Goal: Information Seeking & Learning: Find specific fact

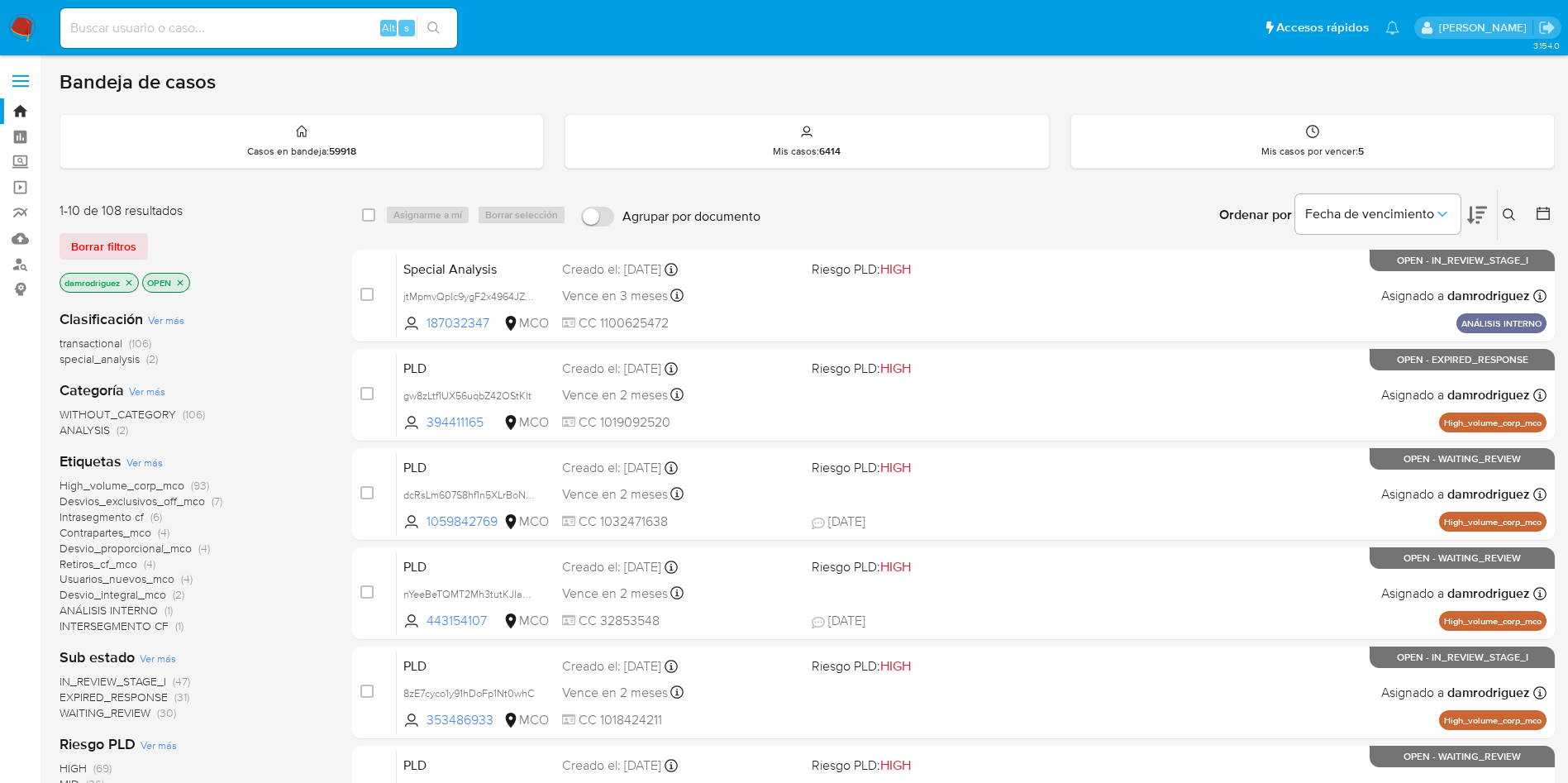
click at [269, 40] on div "Alt s" at bounding box center [259, 28] width 397 height 40
click at [269, 21] on input at bounding box center [259, 27] width 397 height 21
paste input "Zru0ubdq84OCo0ltgmn8iNxT"
type input "Zru0ubdq84OCo0ltgmn8iNxT"
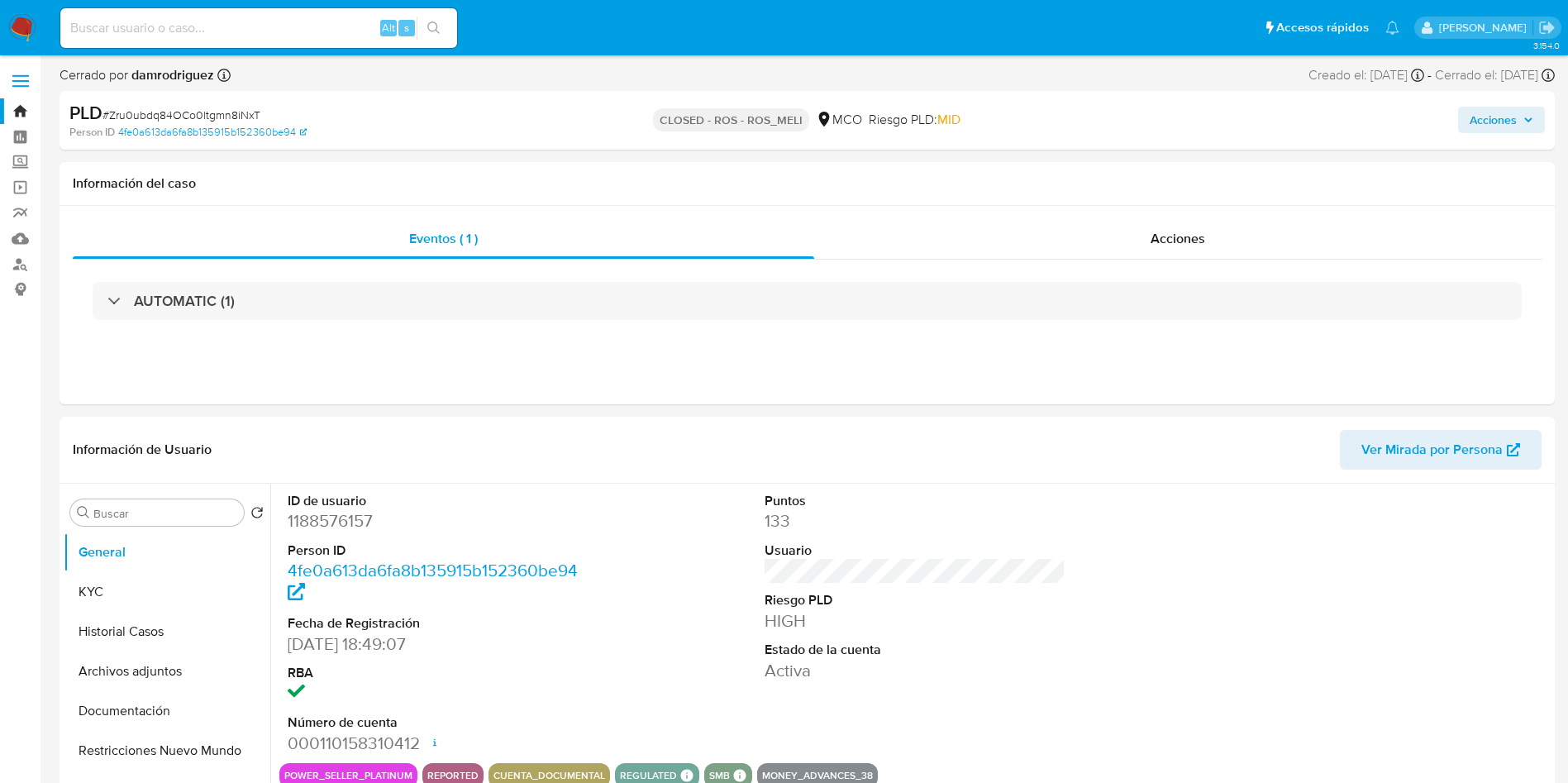
select select "10"
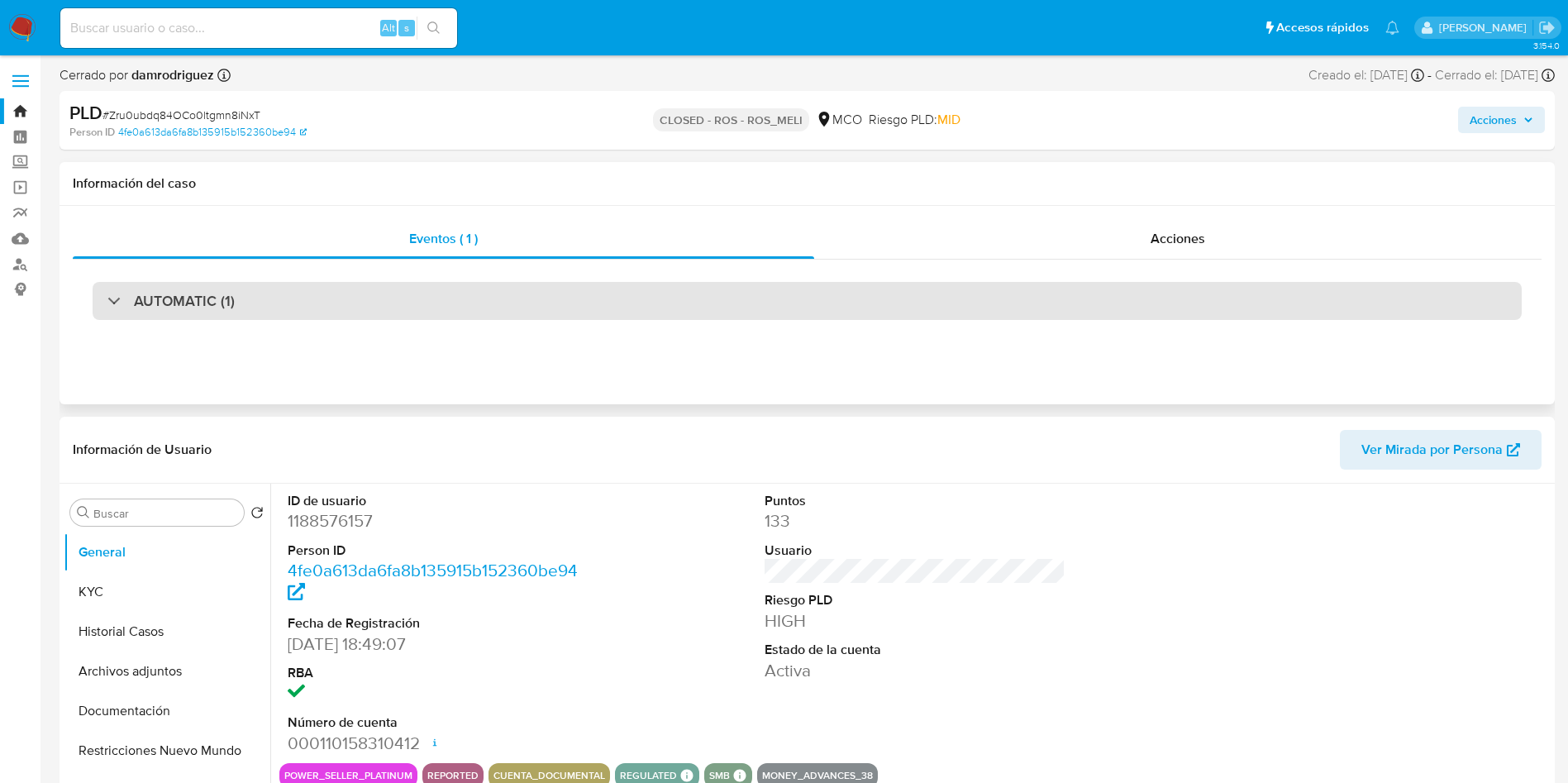
scroll to position [124, 0]
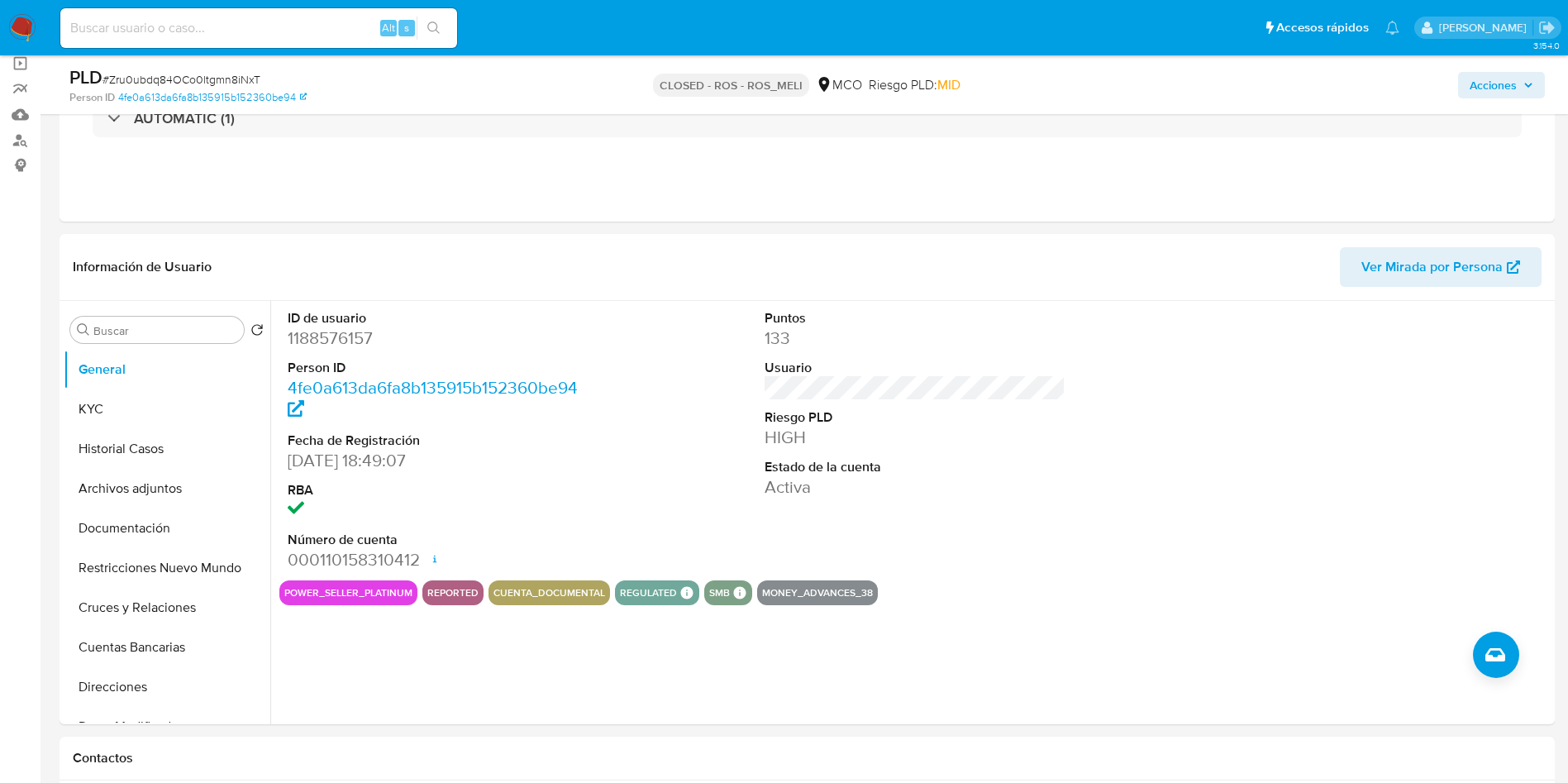
click at [344, 27] on input at bounding box center [259, 27] width 397 height 21
click at [87, 411] on button "KYC" at bounding box center [160, 409] width 193 height 40
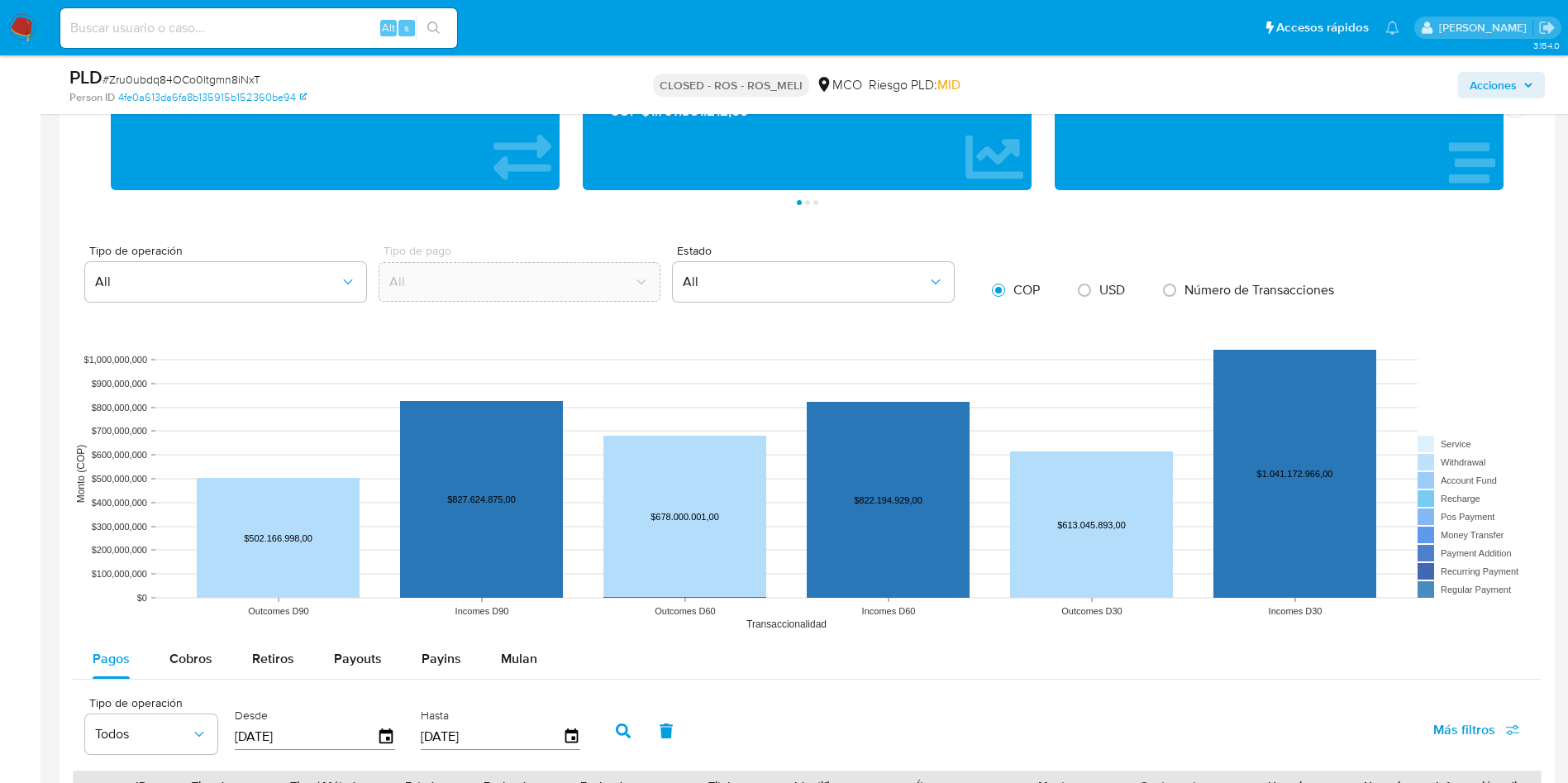
scroll to position [1488, 0]
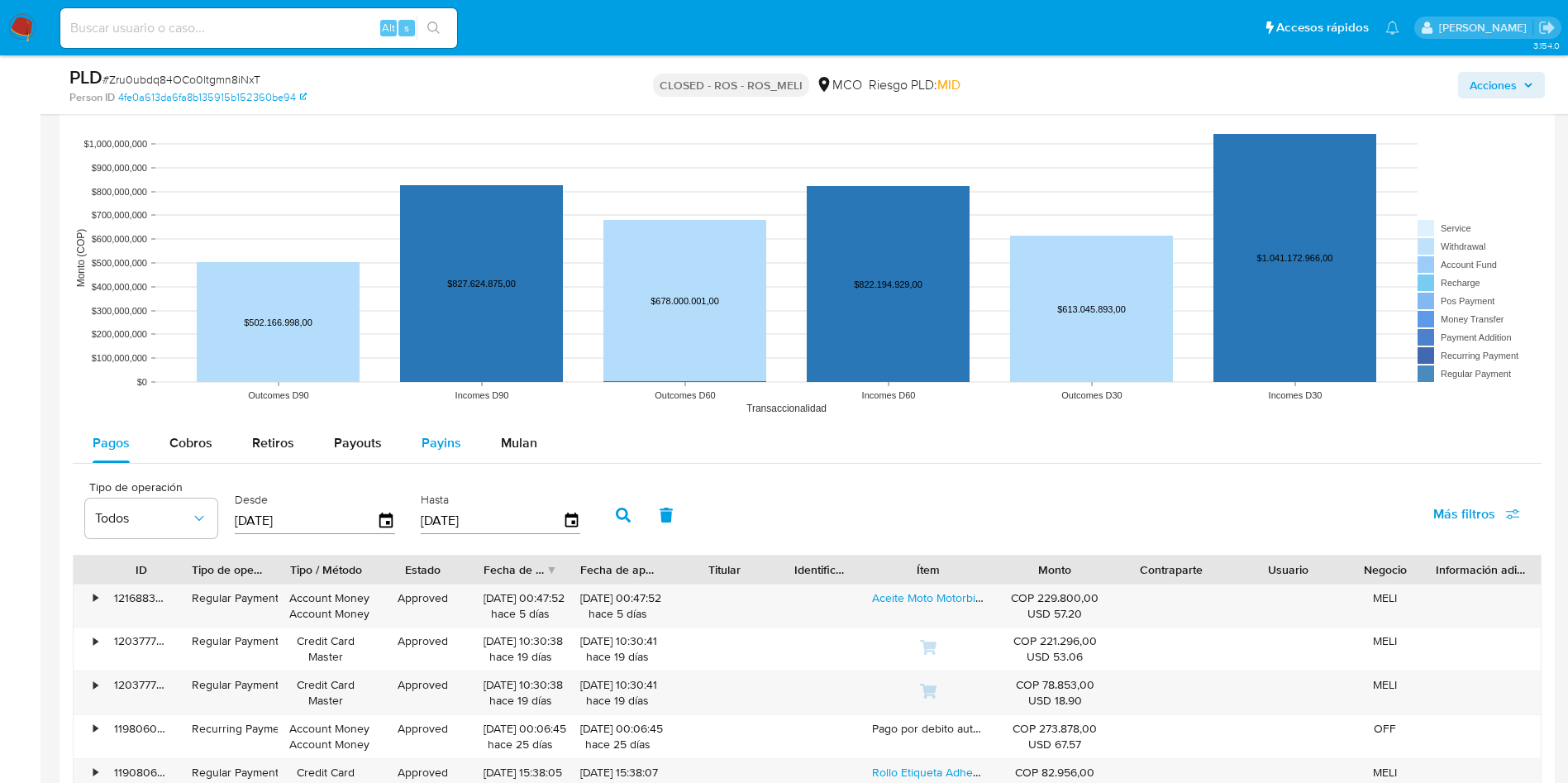
drag, startPoint x: 487, startPoint y: 449, endPoint x: 473, endPoint y: 456, distance: 15.7
click at [487, 449] on button "Mulan" at bounding box center [519, 443] width 76 height 40
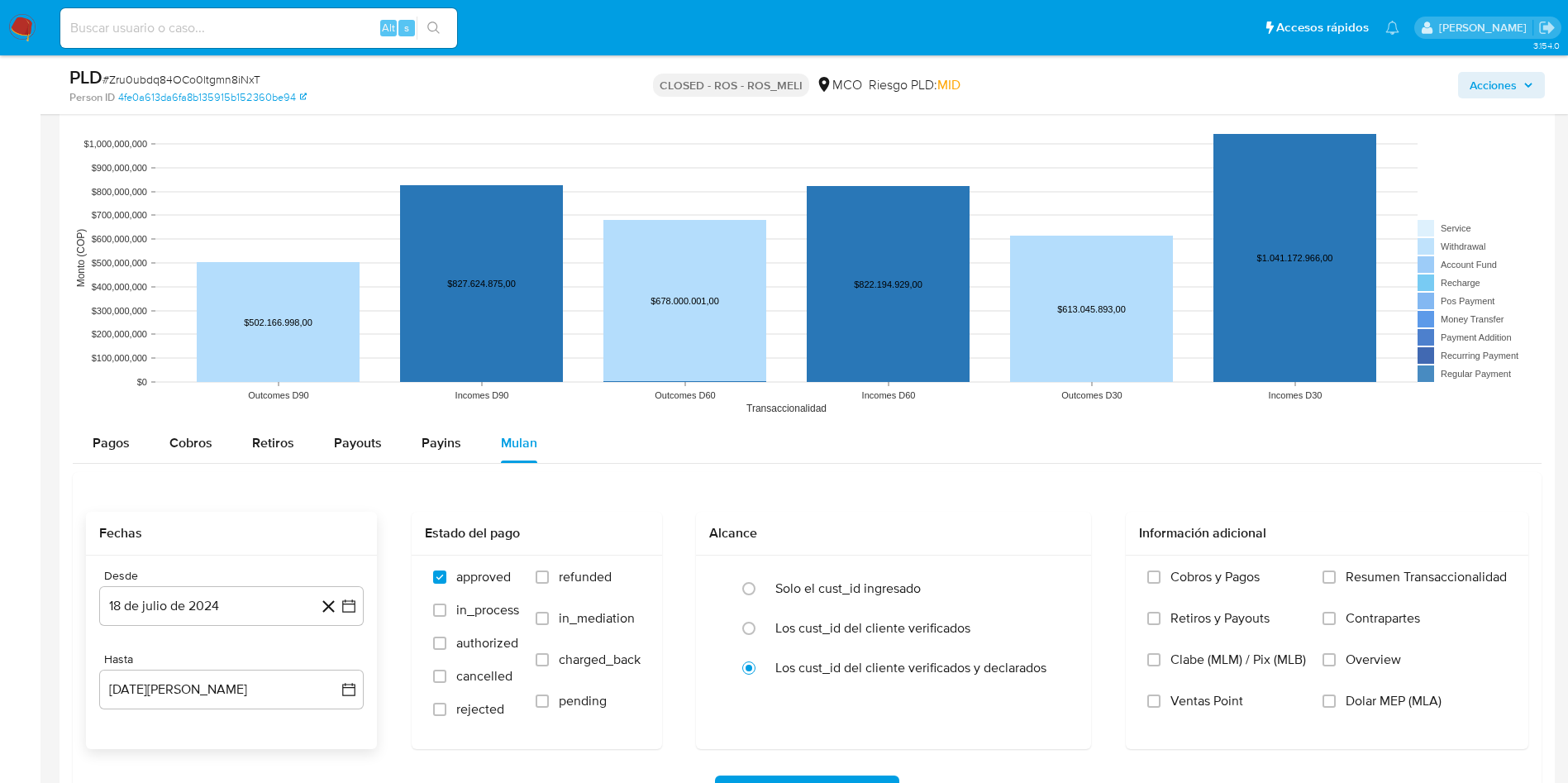
scroll to position [1613, 0]
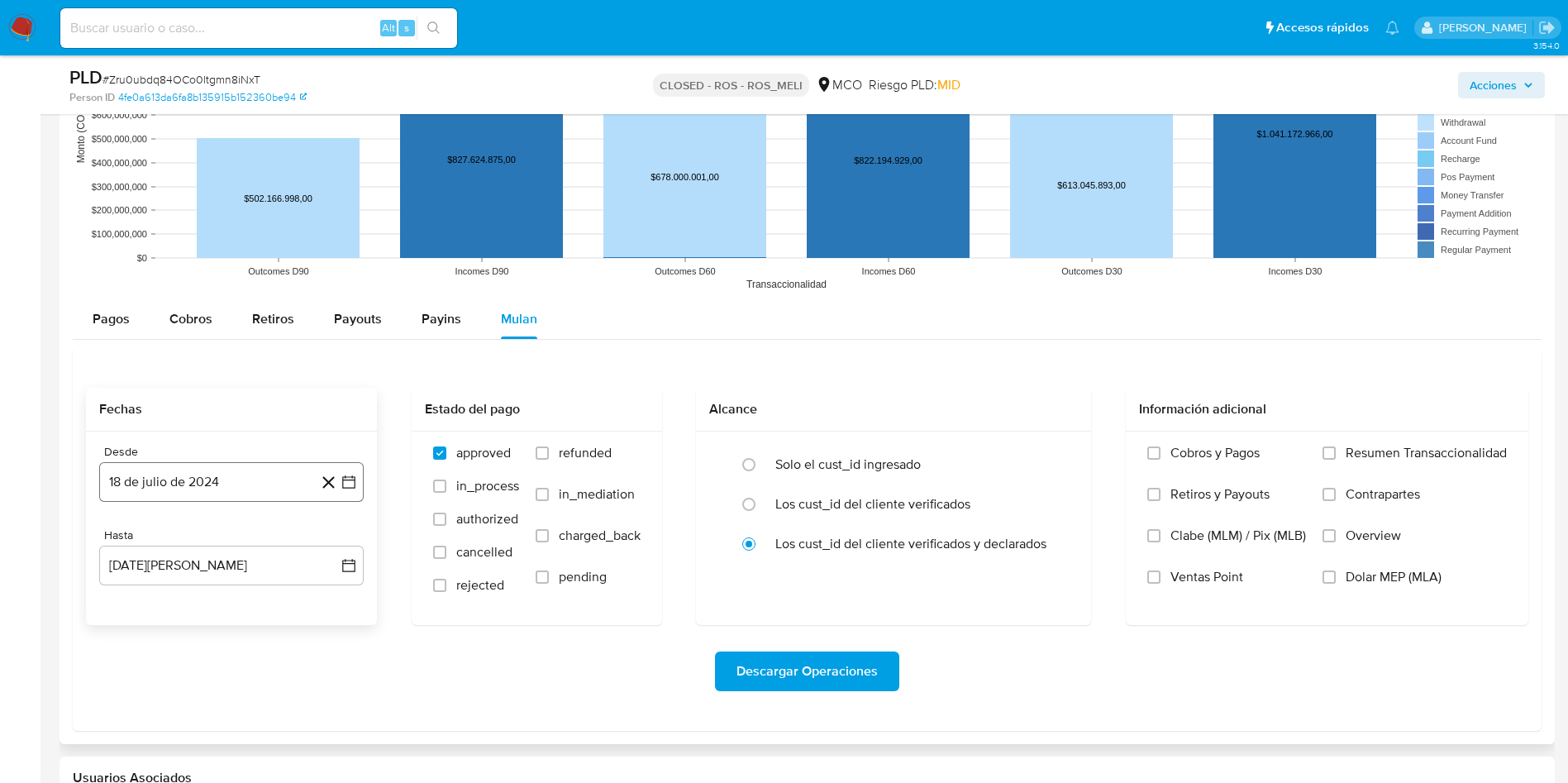
click at [199, 488] on button "18 de julio de 2024" at bounding box center [231, 482] width 265 height 40
click at [332, 539] on icon "Mes siguiente" at bounding box center [333, 541] width 20 height 20
click at [323, 665] on button "18" at bounding box center [330, 669] width 26 height 26
click at [583, 458] on span "refunded" at bounding box center [585, 452] width 53 height 16
click at [549, 458] on input "refunded" at bounding box center [543, 453] width 14 height 14
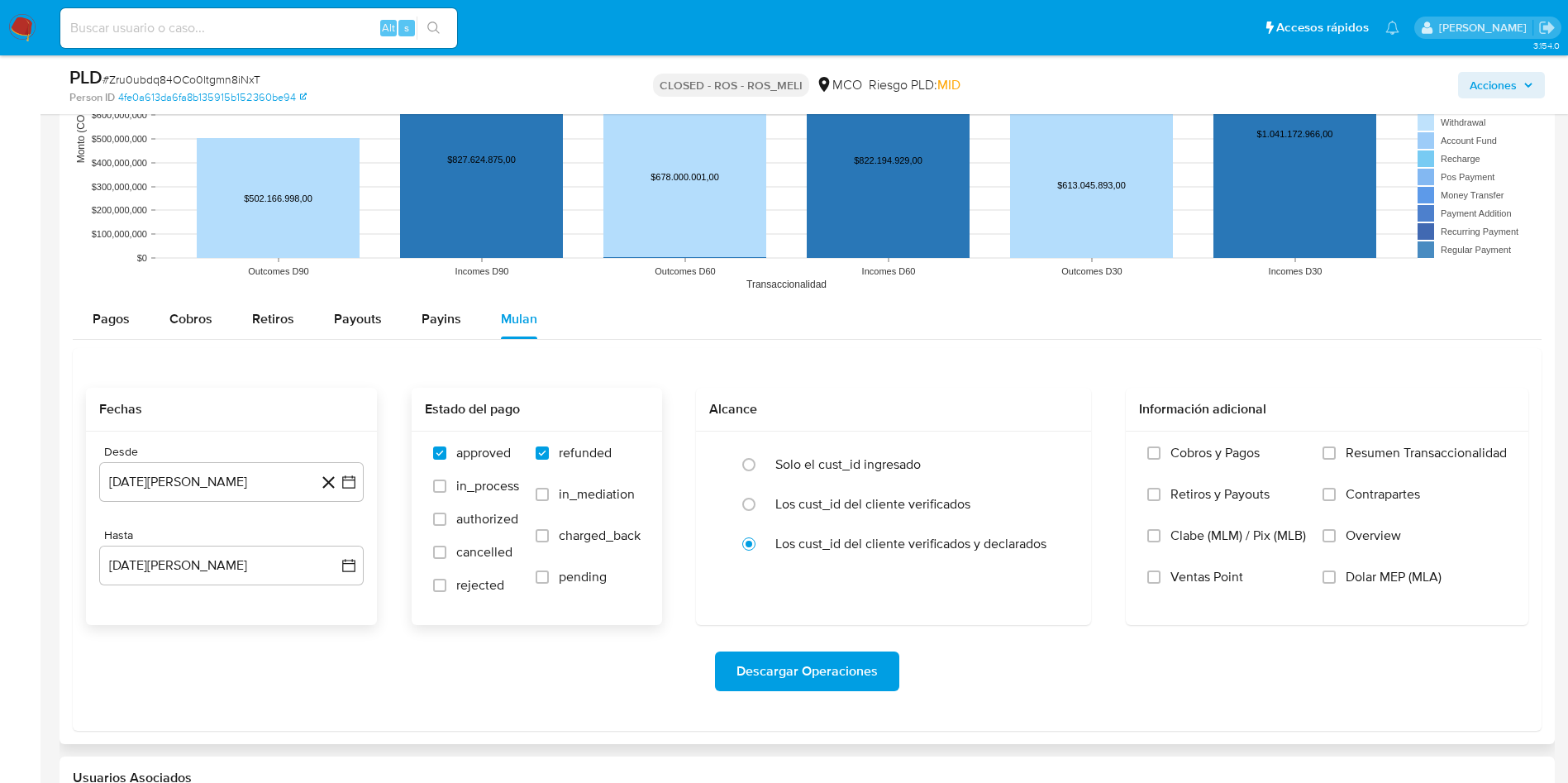
checkbox input "true"
click at [576, 541] on span "charged_back" at bounding box center [600, 535] width 82 height 16
click at [549, 541] on input "charged_back" at bounding box center [543, 536] width 14 height 14
checkbox input "true"
click at [460, 590] on span "rejected" at bounding box center [480, 584] width 48 height 16
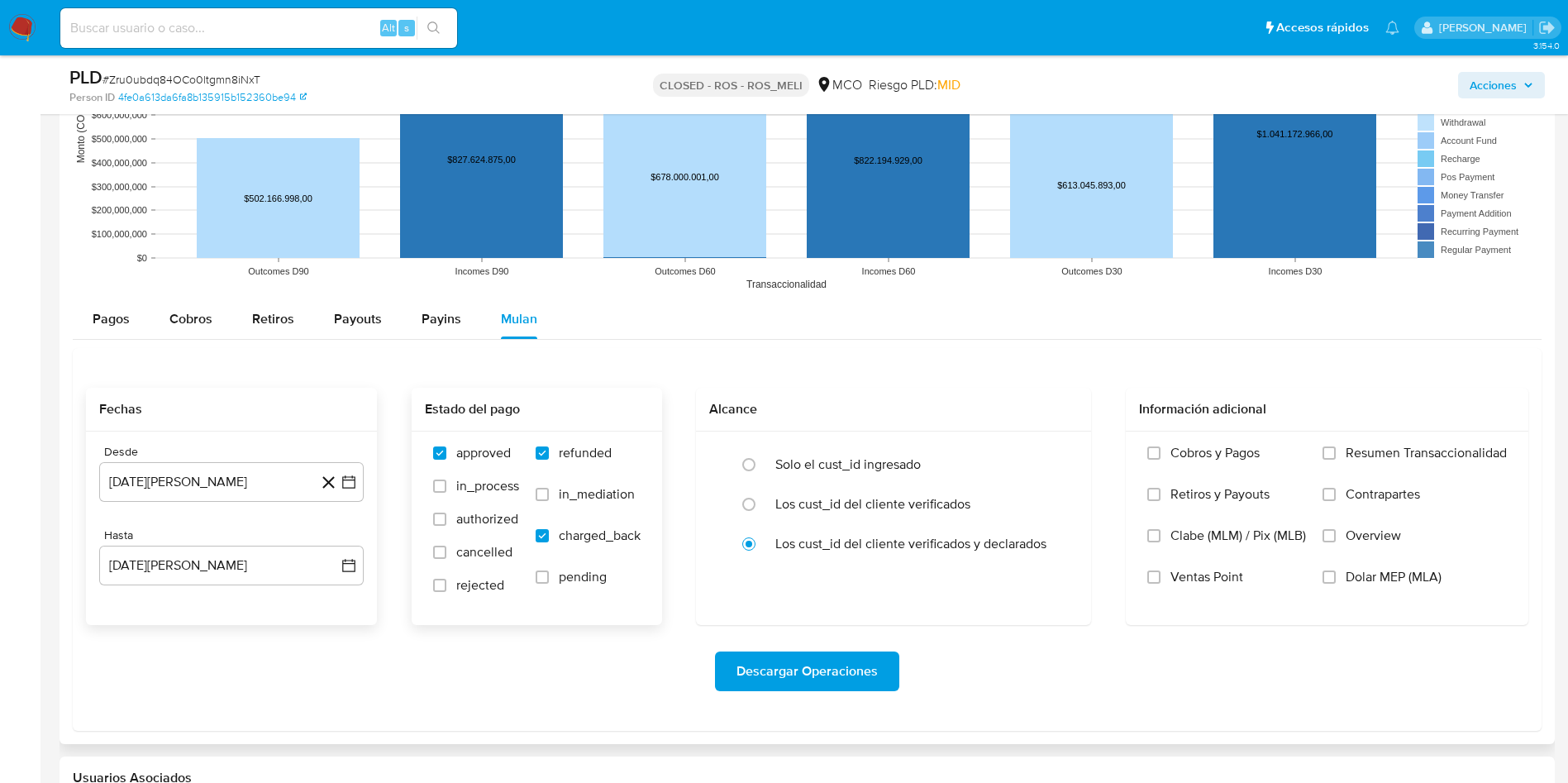
click at [446, 590] on input "rejected" at bounding box center [440, 585] width 14 height 14
checkbox input "true"
click at [852, 668] on span "Descargar Operaciones" at bounding box center [807, 671] width 141 height 37
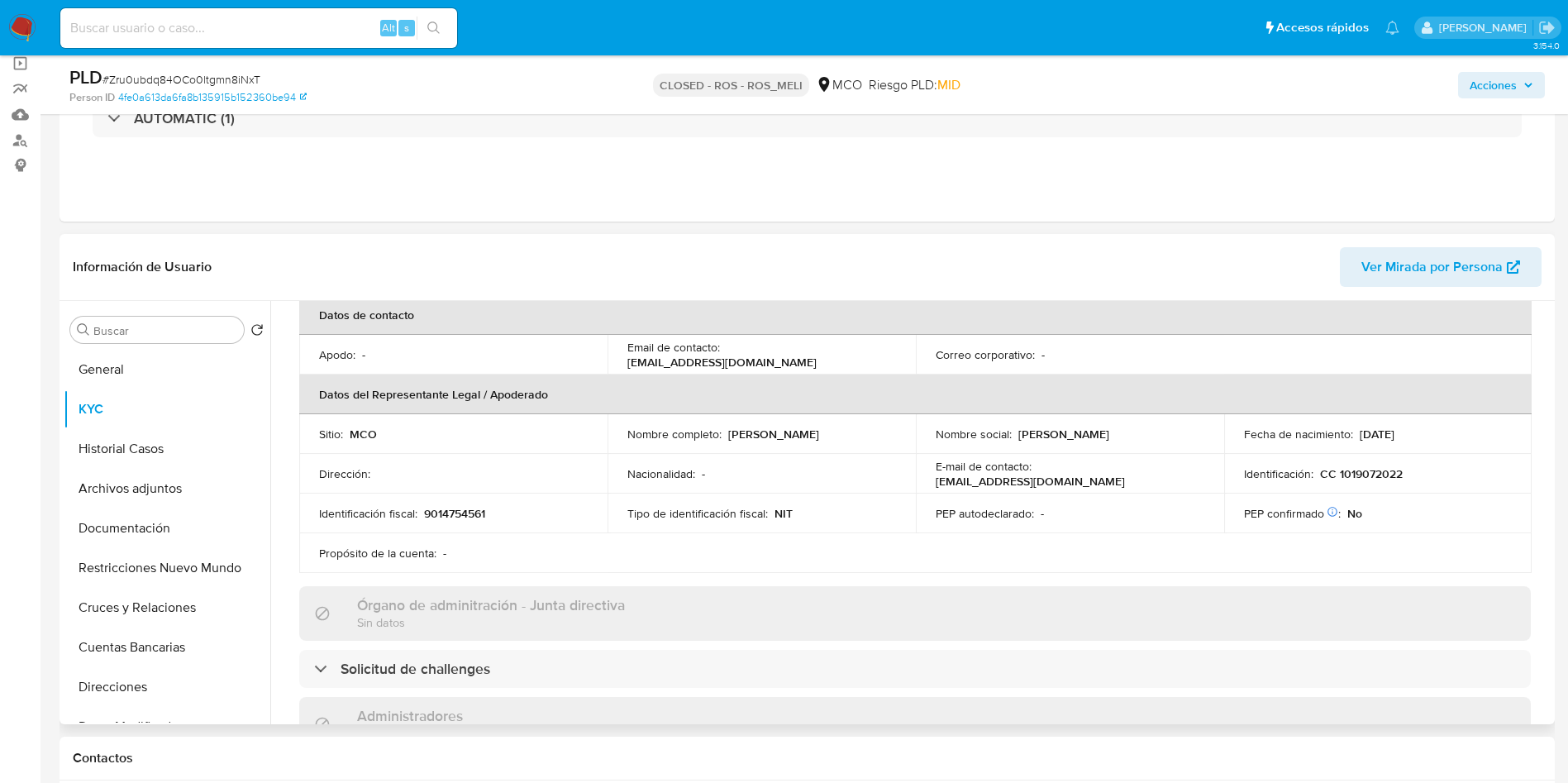
scroll to position [496, 0]
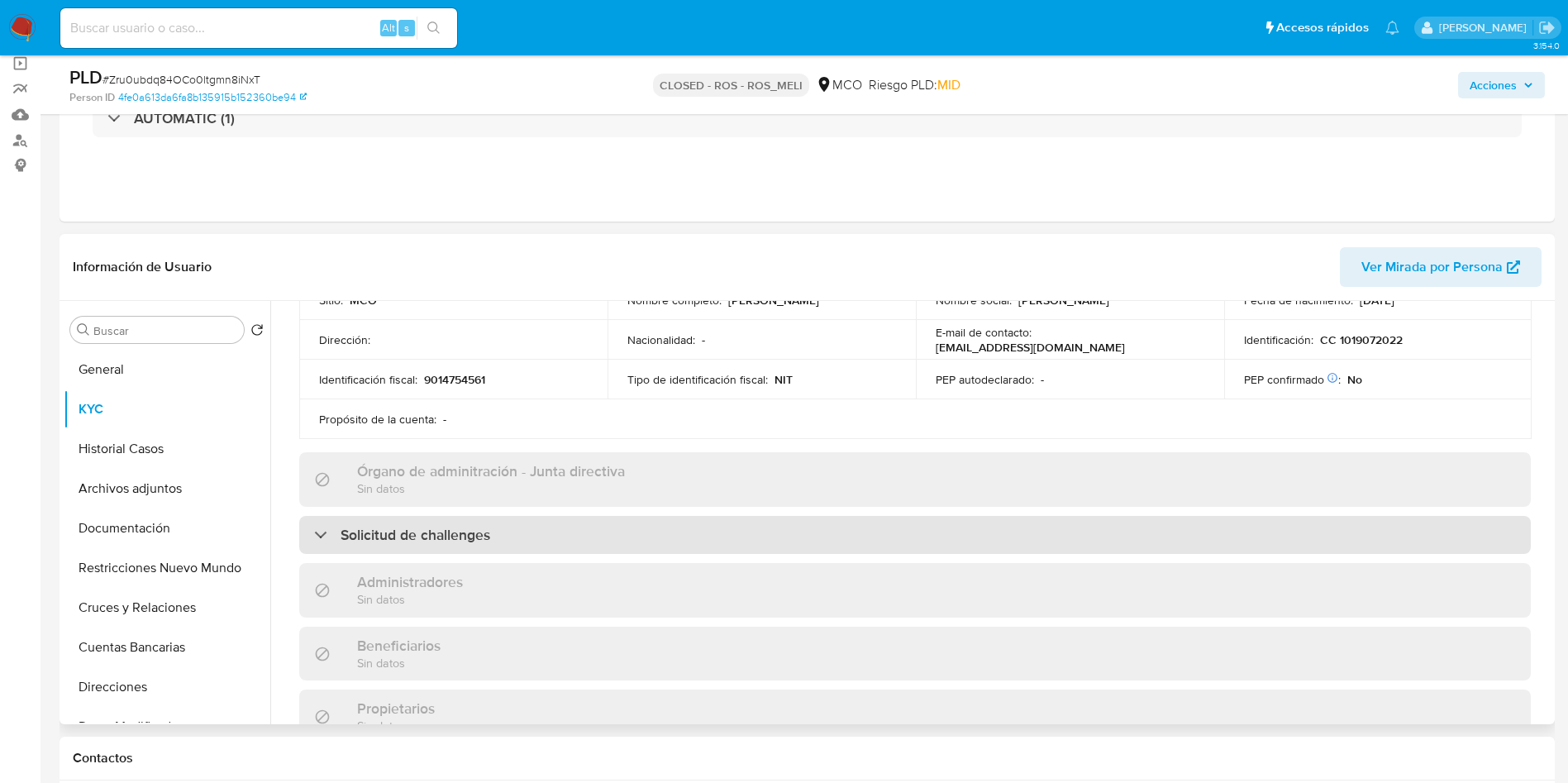
click at [532, 542] on div "Solicitud de challenges" at bounding box center [915, 535] width 1232 height 38
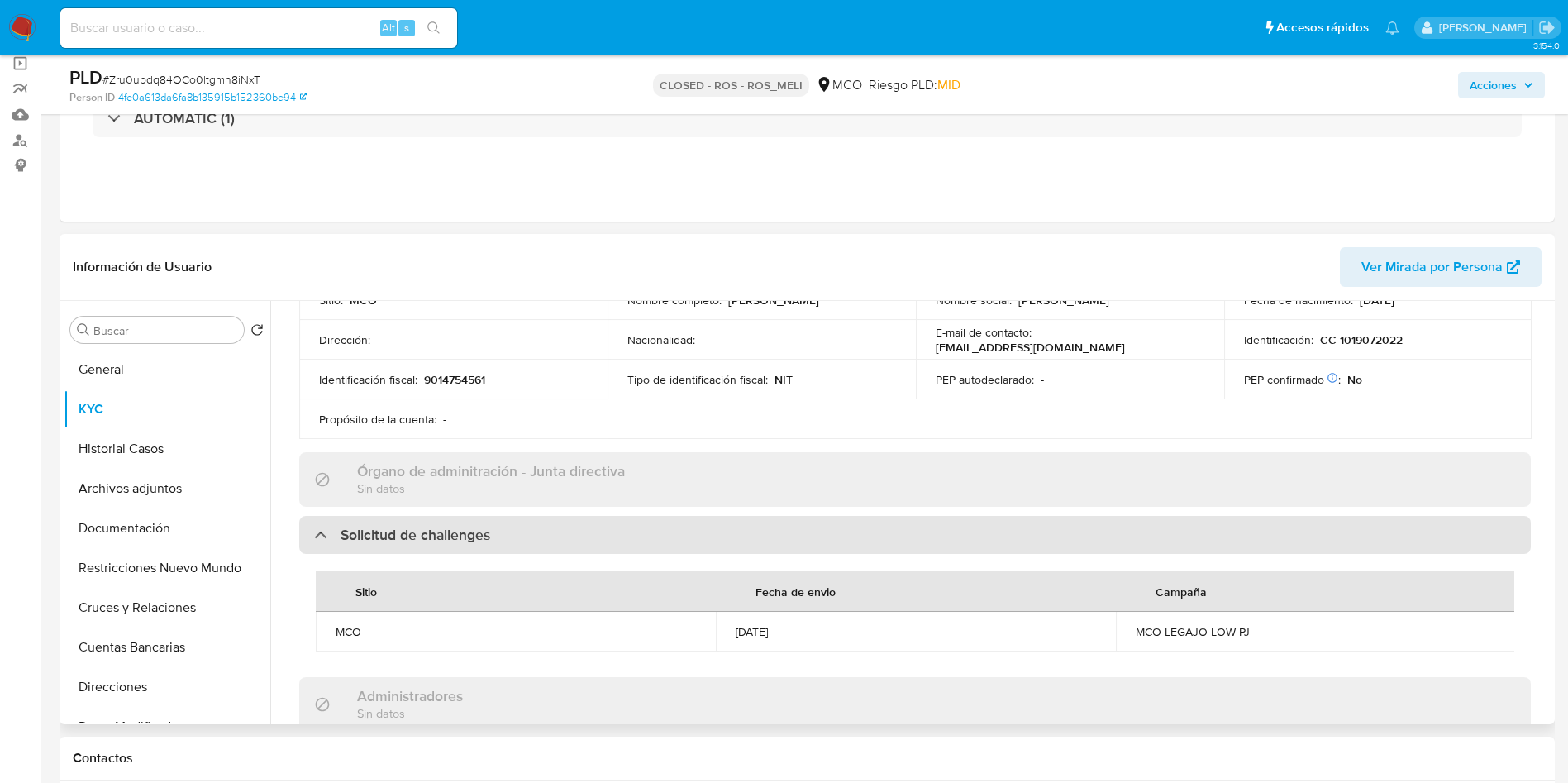
click at [532, 542] on div "Solicitud de challenges" at bounding box center [915, 535] width 1232 height 38
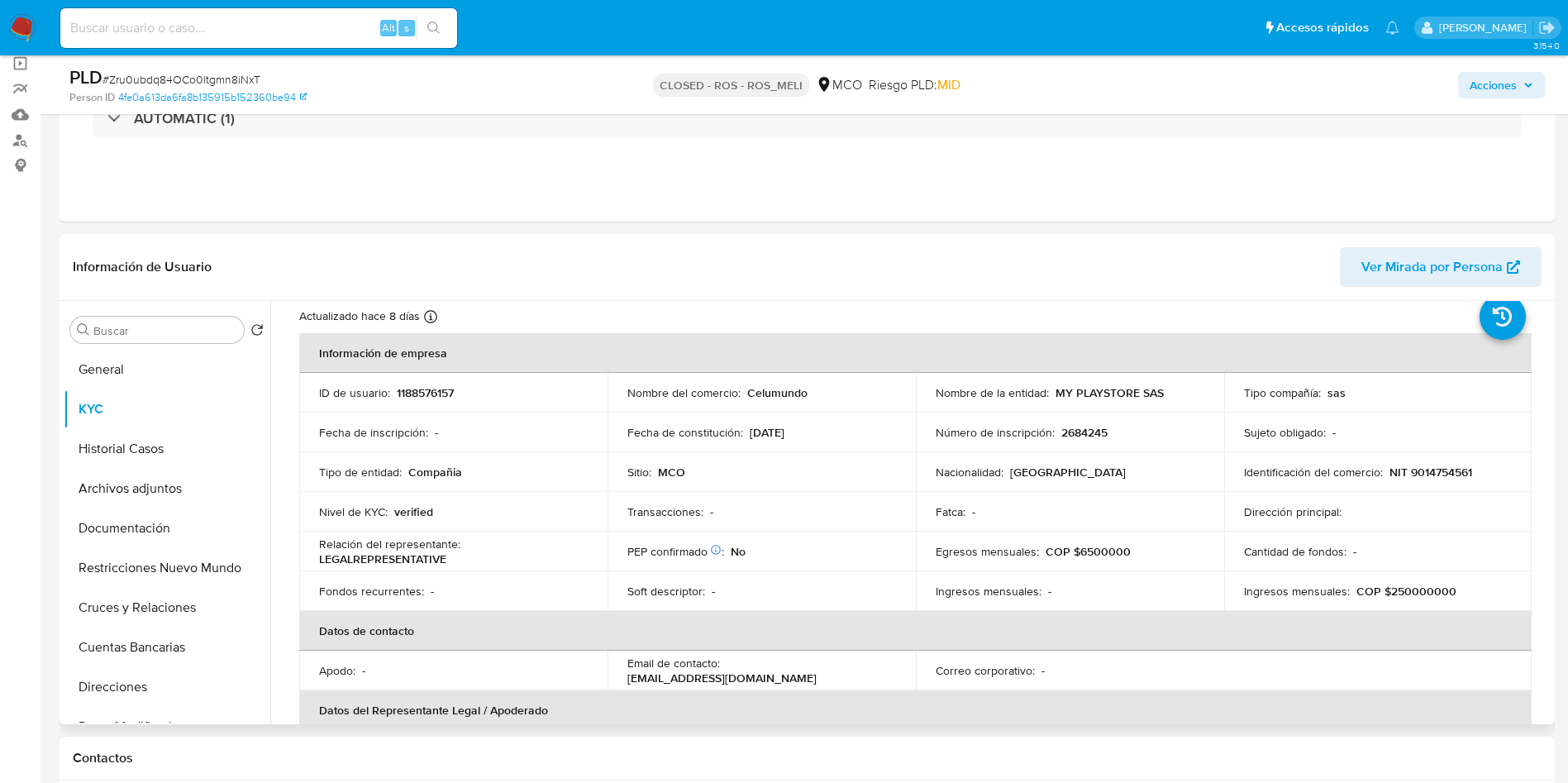
scroll to position [0, 0]
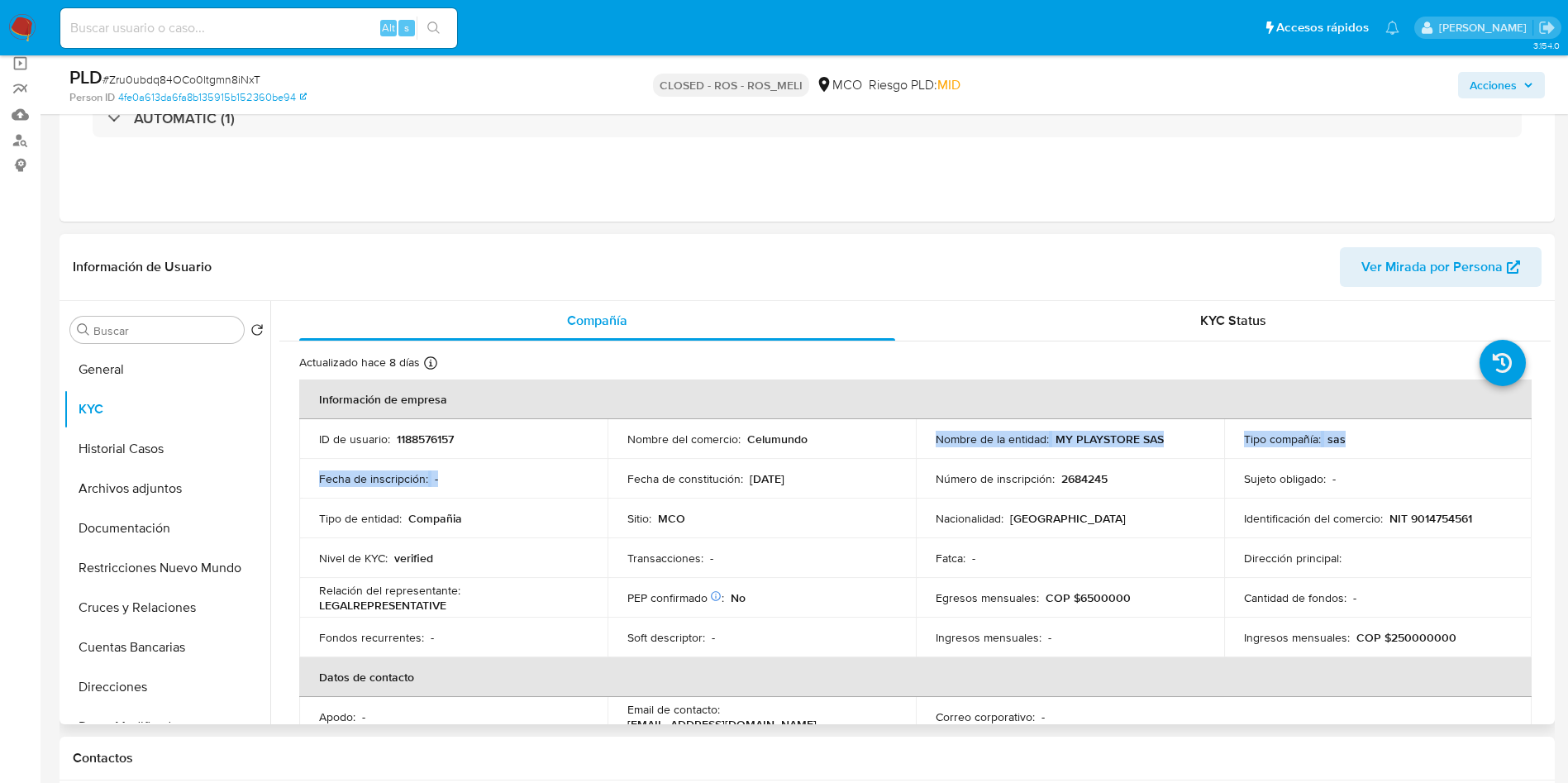
drag, startPoint x: 743, startPoint y: 460, endPoint x: 468, endPoint y: 475, distance: 275.4
click at [481, 475] on tbody "ID de usuario : 1188576157 Nombre del comercio : Celumundo Nombre de la entidad…" at bounding box center [915, 538] width 1232 height 239
drag, startPoint x: 382, startPoint y: 506, endPoint x: 389, endPoint y: 511, distance: 8.6
click at [382, 507] on td "Tipo de entidad : Compañia" at bounding box center [453, 518] width 308 height 40
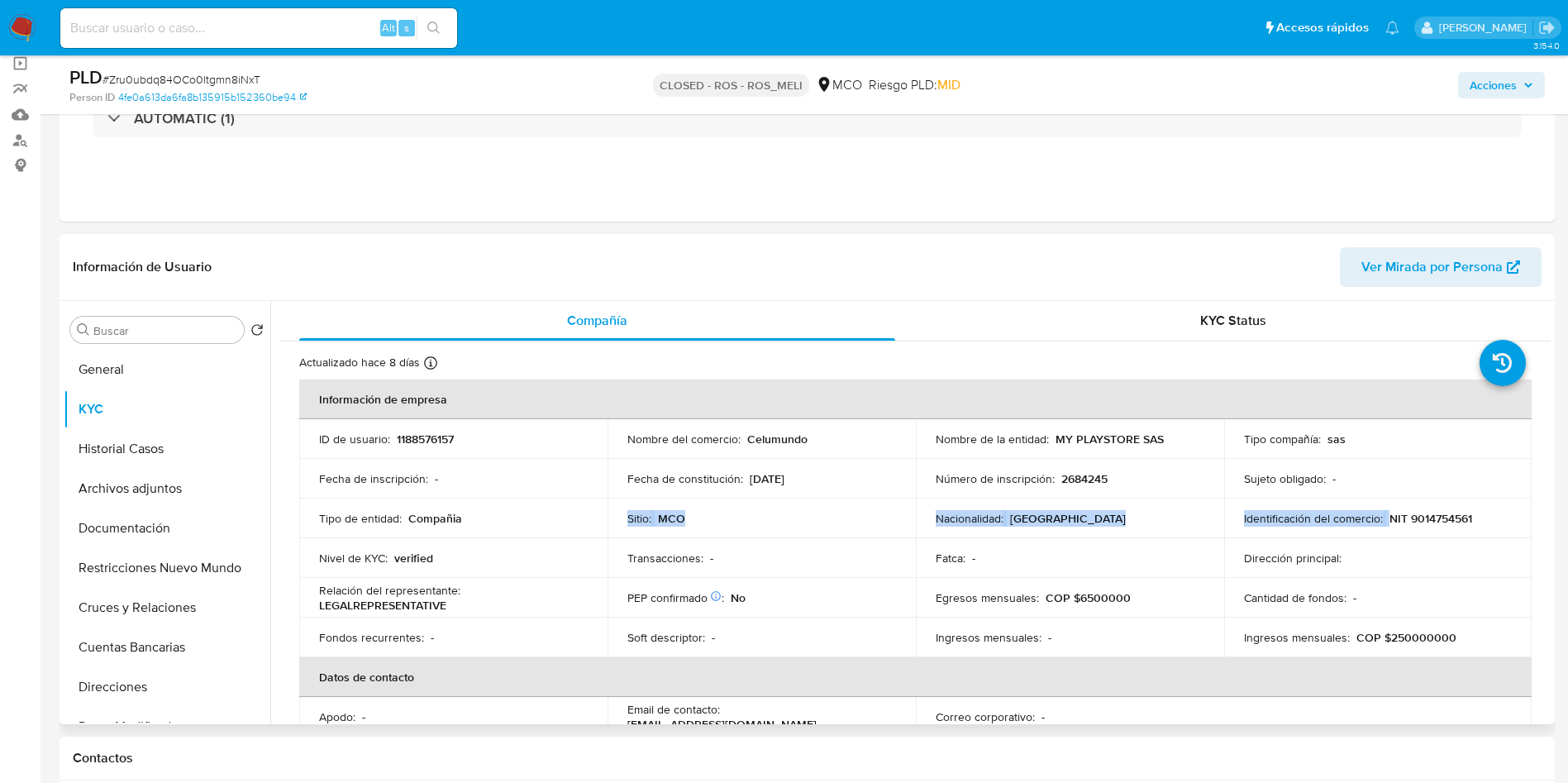
drag, startPoint x: 492, startPoint y: 527, endPoint x: 1473, endPoint y: 503, distance: 981.3
click at [1473, 503] on tr "Tipo de entidad : Compañia Sitio : MCO Nacionalidad : Colombia Identificación d…" at bounding box center [915, 518] width 1232 height 40
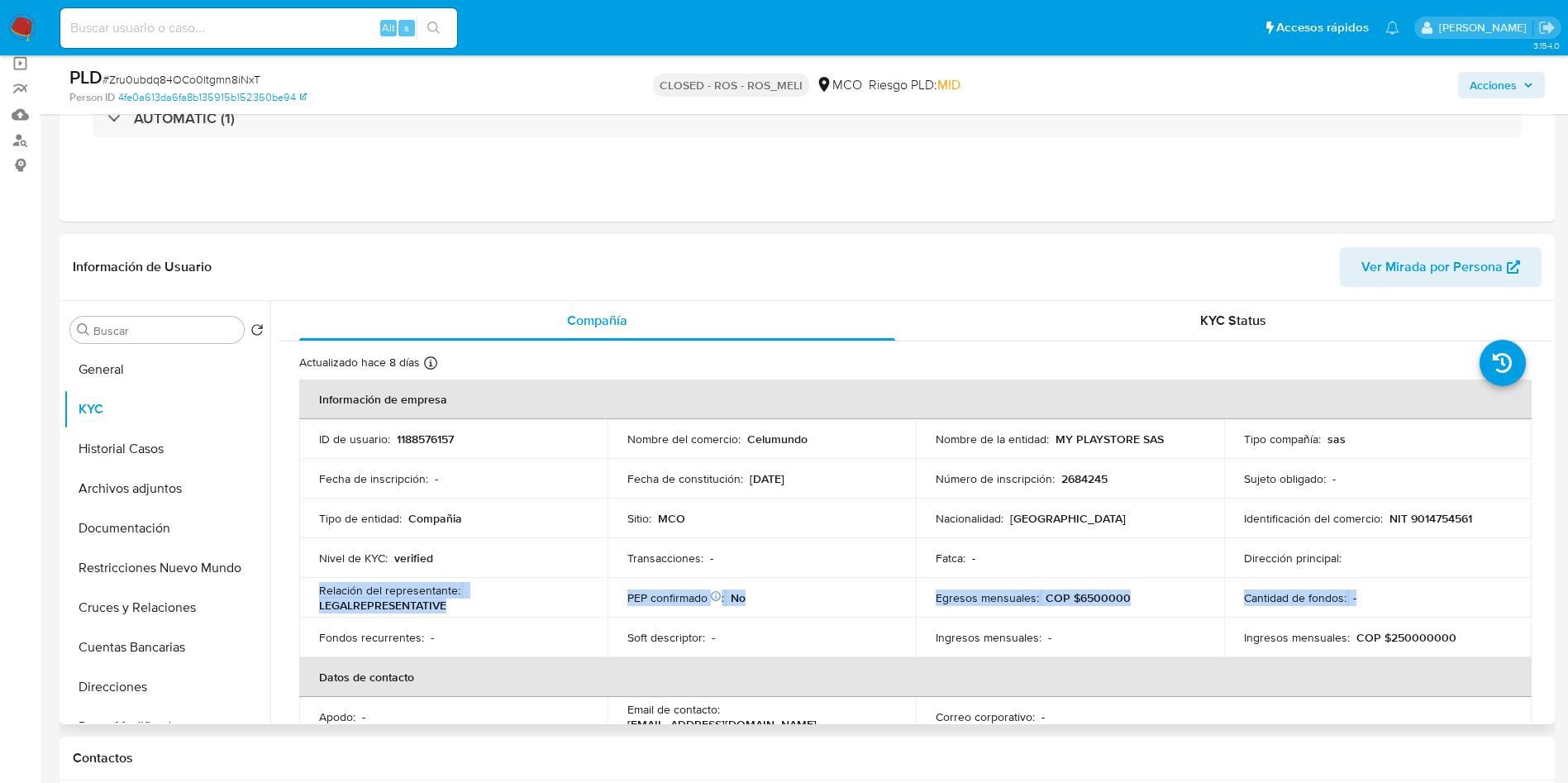
drag, startPoint x: 1302, startPoint y: 553, endPoint x: 1403, endPoint y: 596, distance: 109.8
click at [1397, 596] on tbody "ID de usuario : 1188576157 Nombre del comercio : Celumundo Nombre de la entidad…" at bounding box center [915, 538] width 1232 height 239
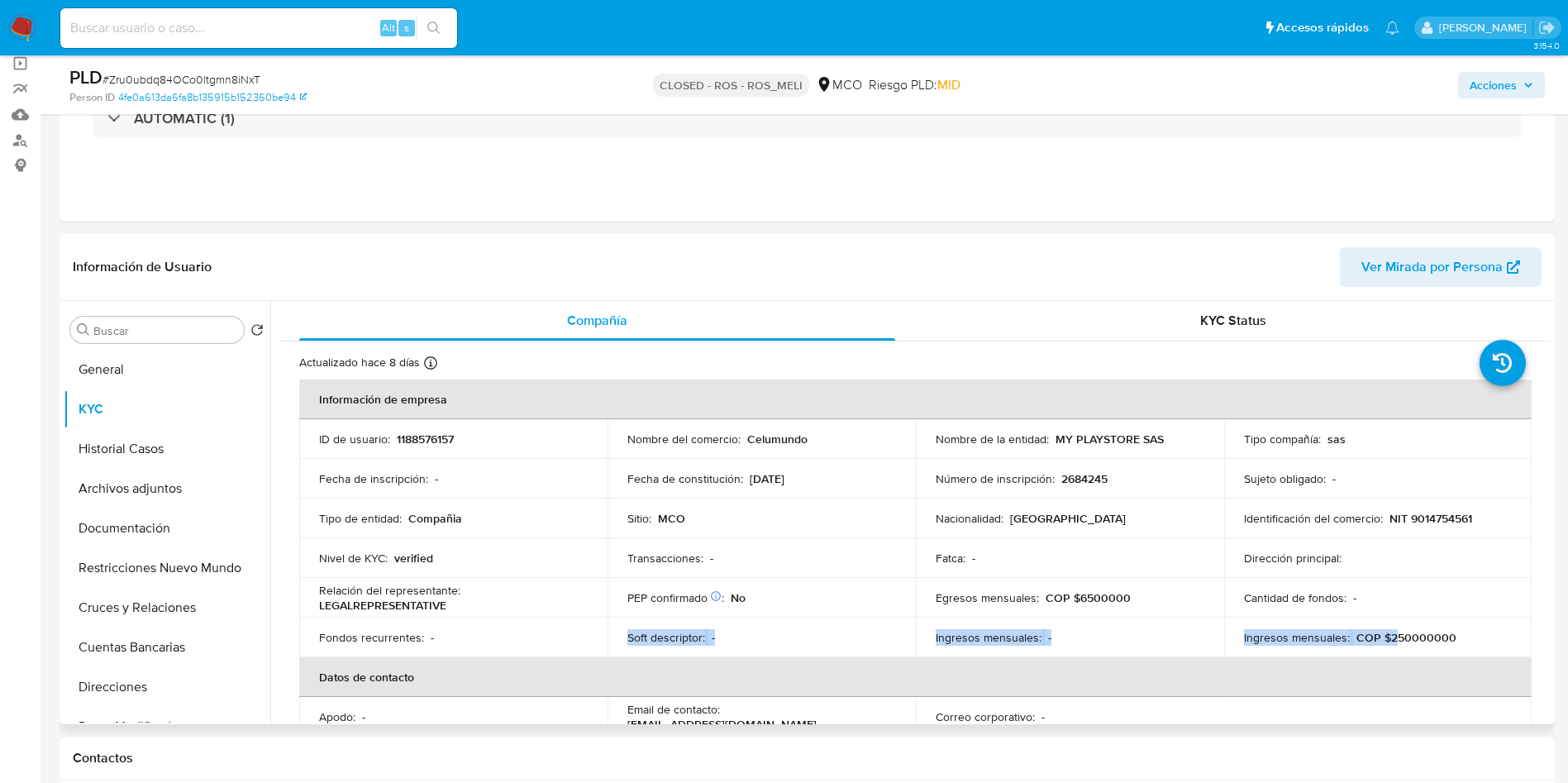
drag, startPoint x: 1312, startPoint y: 643, endPoint x: 382, endPoint y: 626, distance: 930.2
click at [401, 629] on tr "Fondos recurrentes : - Soft descriptor : - Ingresos mensuales : - Ingresos mens…" at bounding box center [915, 637] width 1232 height 40
click at [1347, 619] on td "Ingresos mensuales : COP $250000000" at bounding box center [1378, 637] width 308 height 40
click at [1461, 633] on div "Ingresos mensuales : COP $250000000" at bounding box center [1378, 637] width 268 height 14
drag, startPoint x: 1461, startPoint y: 638, endPoint x: 1383, endPoint y: 639, distance: 78.0
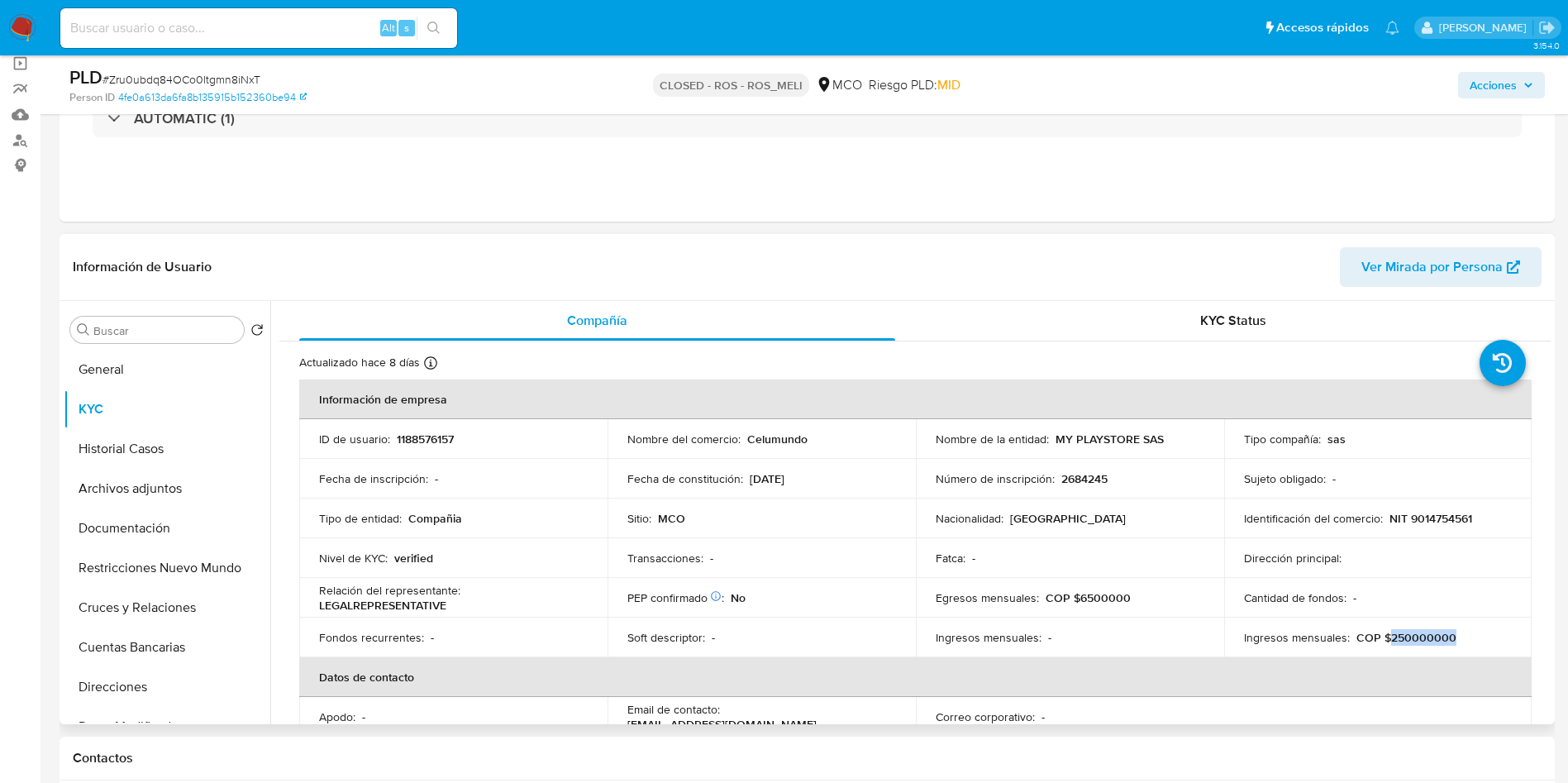
click at [1383, 639] on div "Ingresos mensuales : COP $250000000" at bounding box center [1378, 637] width 268 height 14
copy p "250000000"
click at [765, 435] on p "Celumundo" at bounding box center [777, 439] width 60 height 14
copy p "Celumundo"
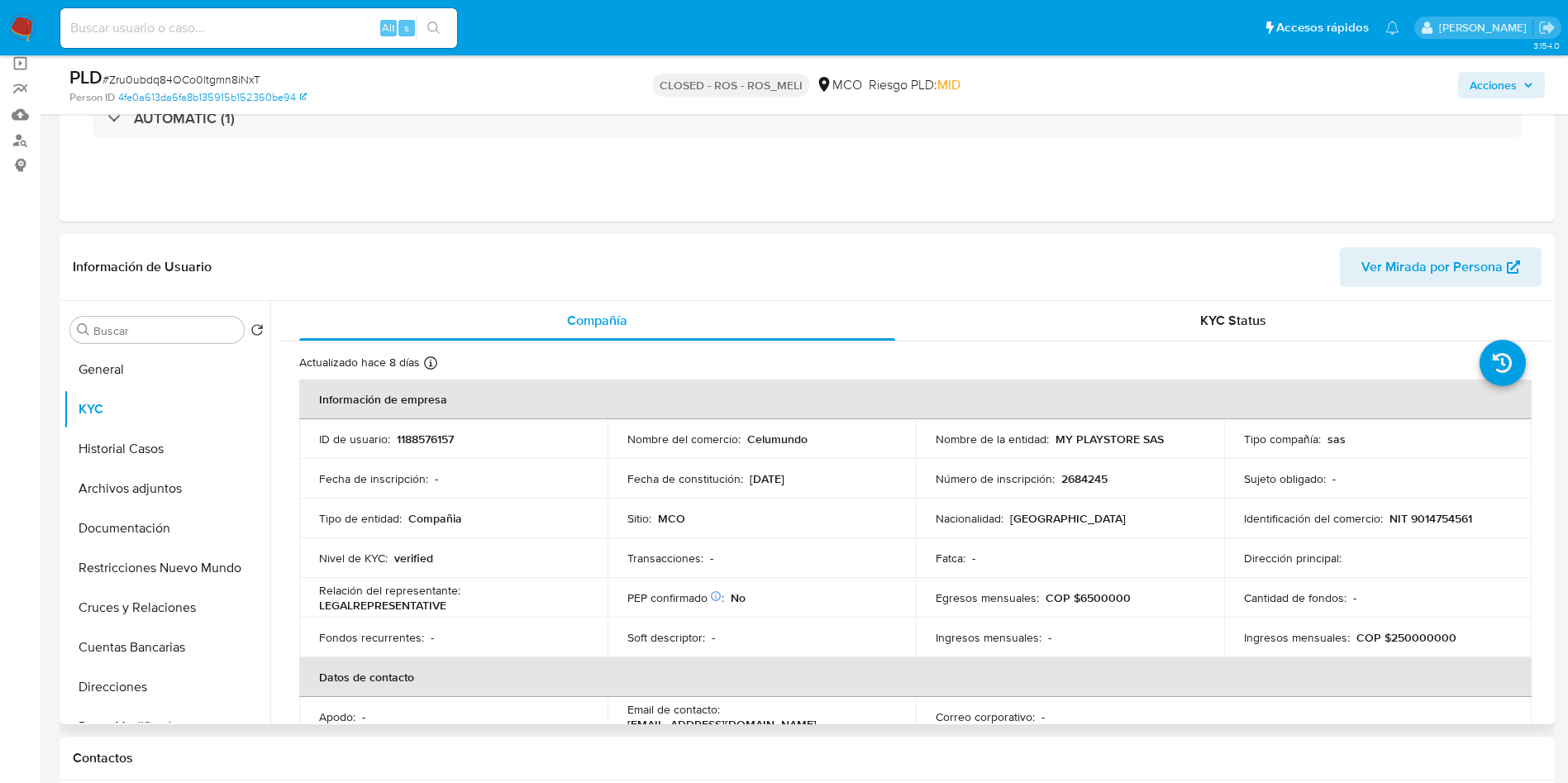
click at [957, 297] on div "Información de Usuario Ver Mirada por Persona" at bounding box center [807, 268] width 1496 height 67
click at [1052, 150] on div "AUTOMATIC (1)" at bounding box center [807, 118] width 1469 height 83
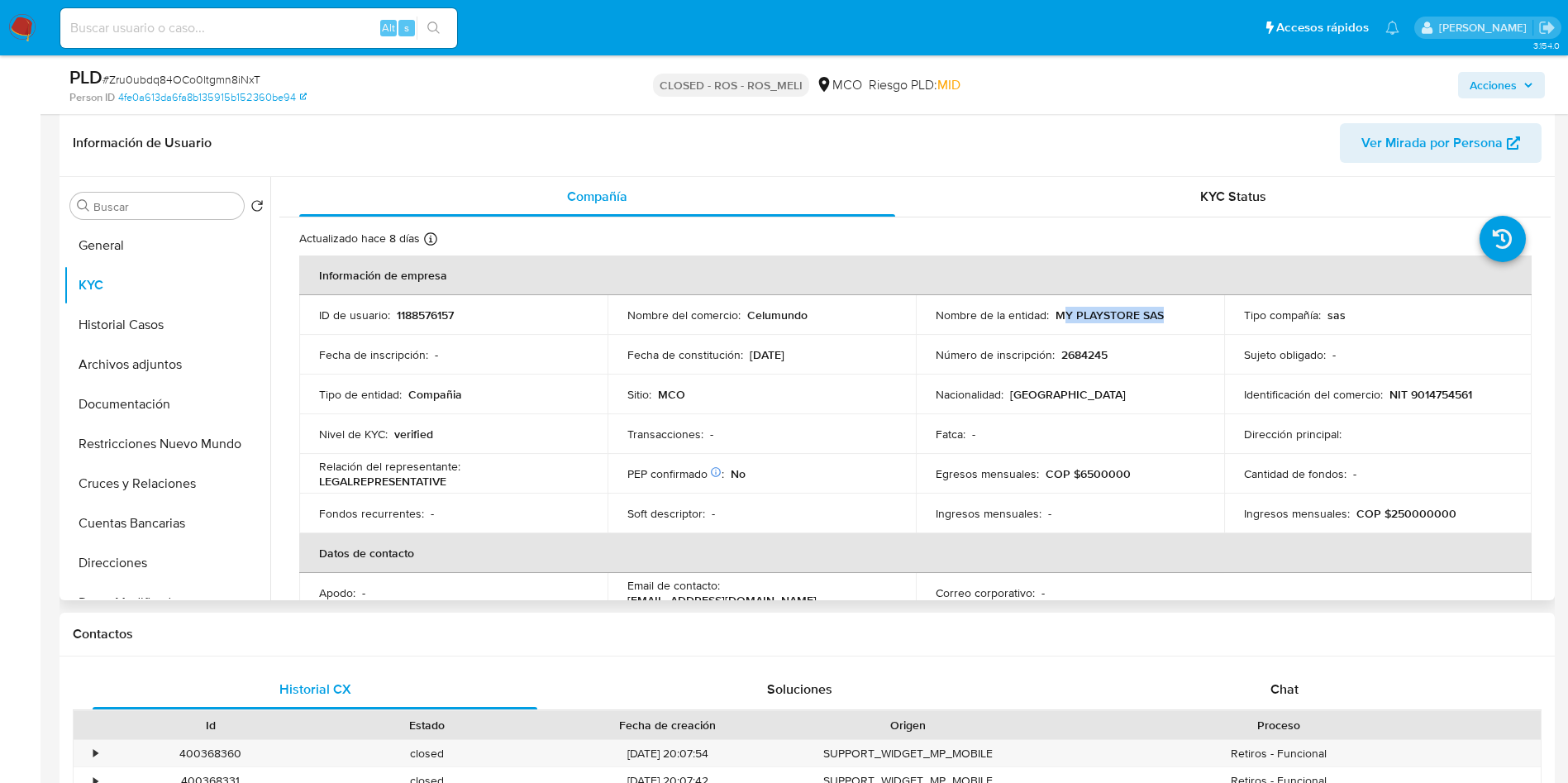
drag, startPoint x: 1106, startPoint y: 312, endPoint x: 1207, endPoint y: 312, distance: 101.0
click at [1207, 312] on td "Nombre de la entidad : MY PLAYSTORE SAS" at bounding box center [1070, 314] width 308 height 40
click at [1080, 312] on p "MY PLAYSTORE SAS" at bounding box center [1109, 314] width 108 height 14
drag, startPoint x: 1008, startPoint y: 323, endPoint x: 1182, endPoint y: 318, distance: 174.1
click at [1182, 318] on div "Nombre de la entidad : MY PLAYSTORE SAS" at bounding box center [1070, 314] width 268 height 14
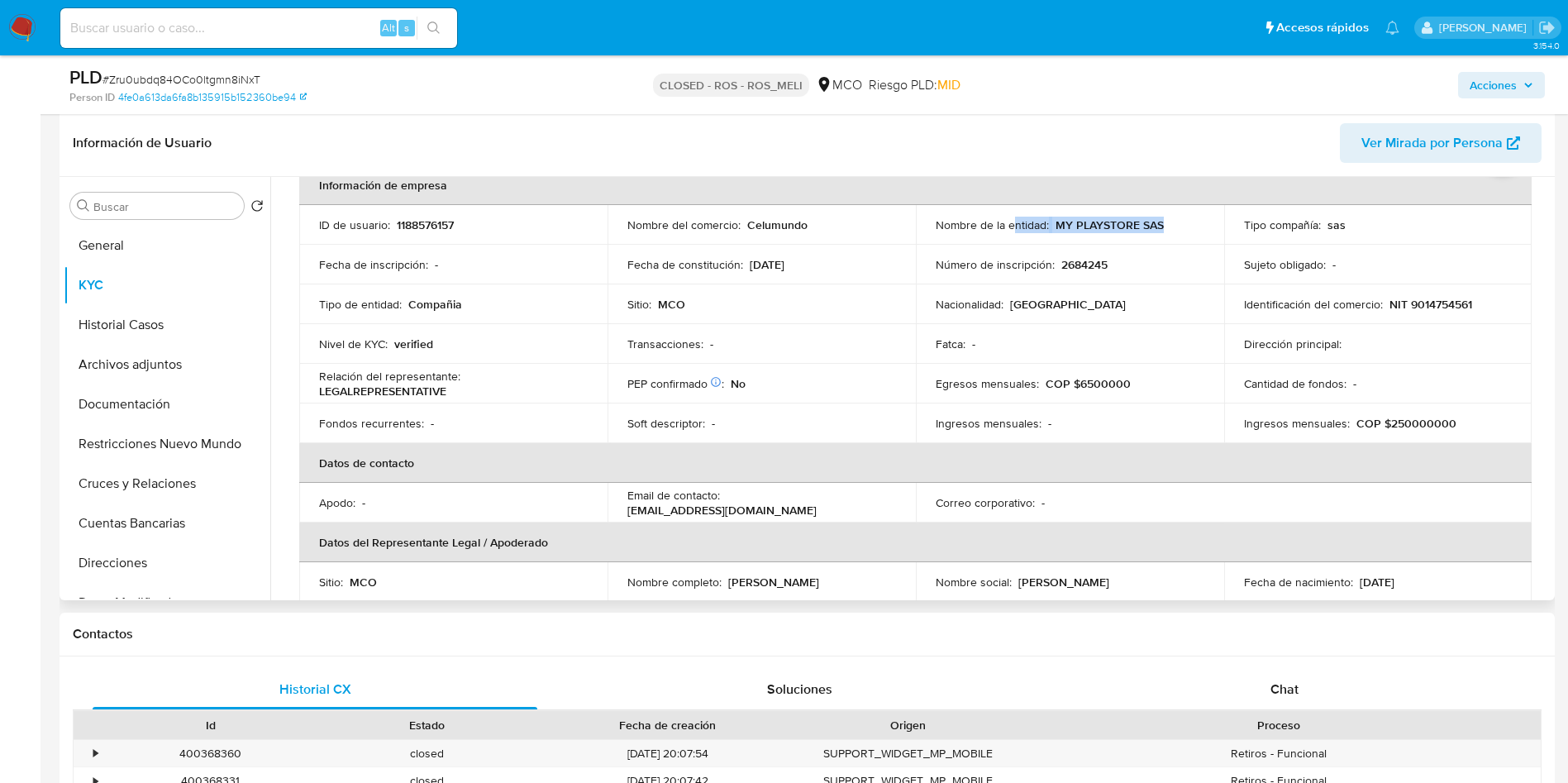
scroll to position [124, 0]
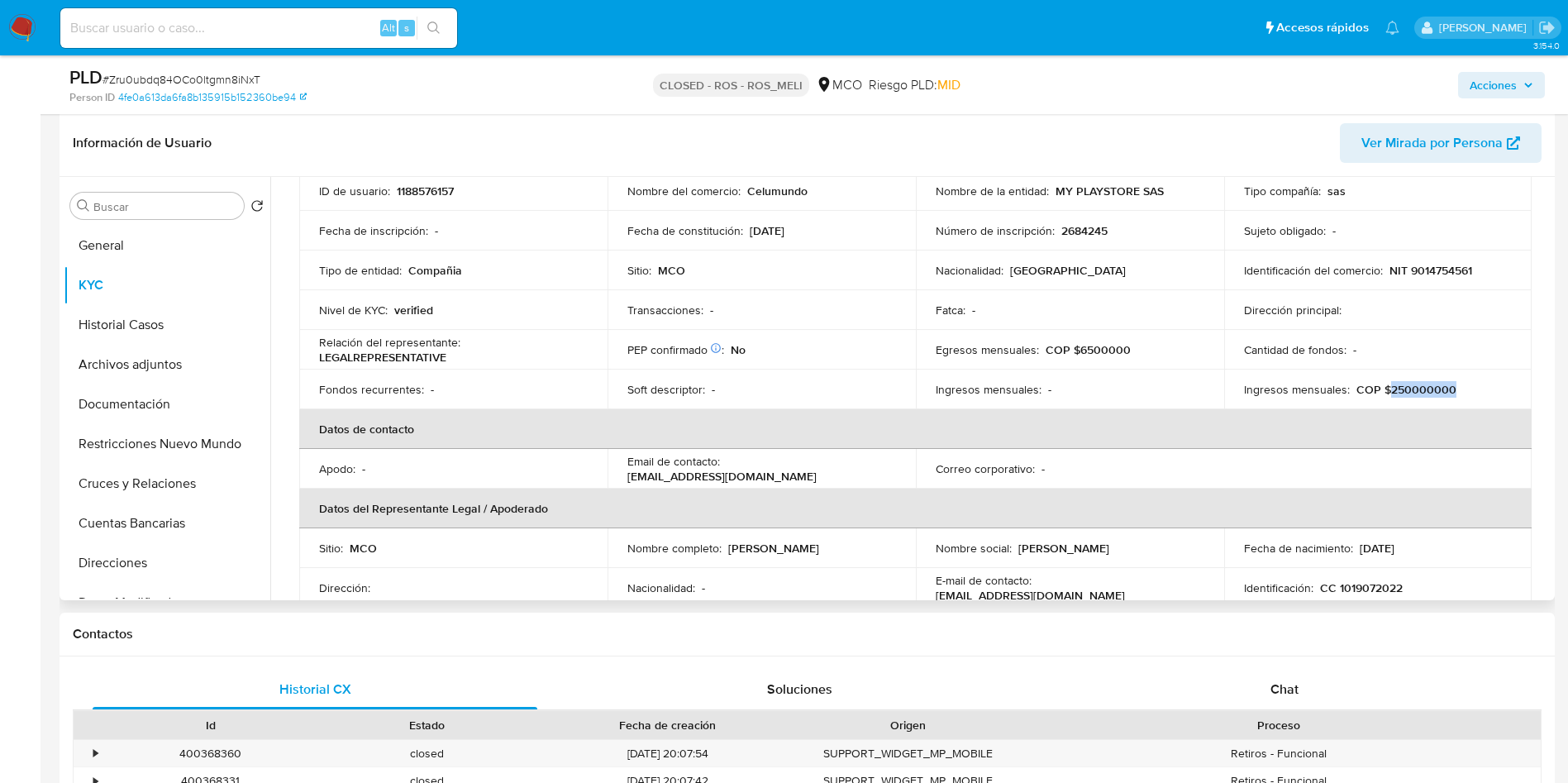
drag, startPoint x: 1467, startPoint y: 386, endPoint x: 1383, endPoint y: 386, distance: 84.0
click at [1383, 386] on div "Ingresos mensuales : COP $250000000" at bounding box center [1378, 389] width 268 height 14
click at [1396, 388] on p "COP $250000000" at bounding box center [1406, 389] width 100 height 14
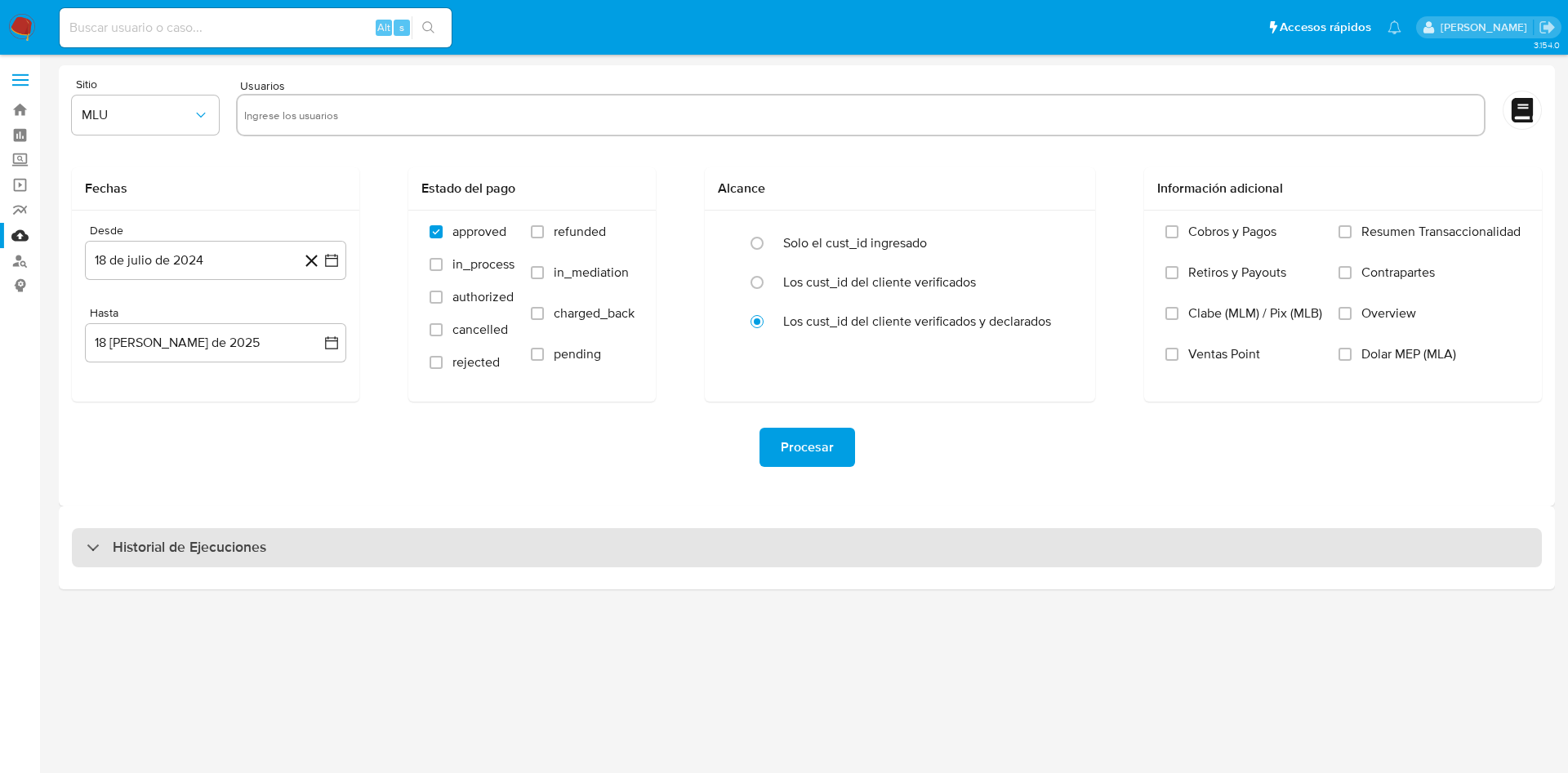
click at [327, 567] on div "Historial de Ejecuciones" at bounding box center [806, 548] width 1470 height 40
select select "10"
